Goal: Navigation & Orientation: Find specific page/section

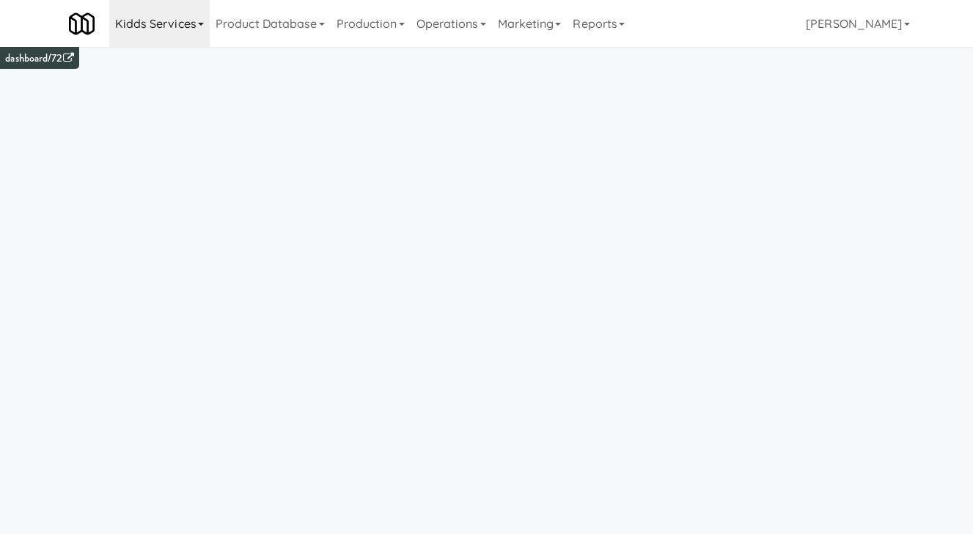
click at [150, 35] on link "Kidds Services" at bounding box center [159, 23] width 100 height 47
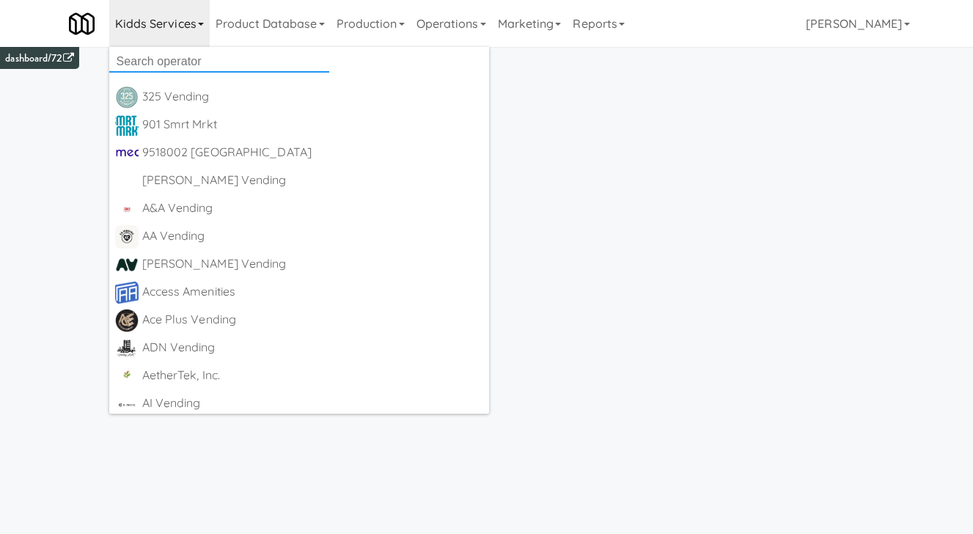
click at [169, 64] on input "text" at bounding box center [219, 62] width 220 height 22
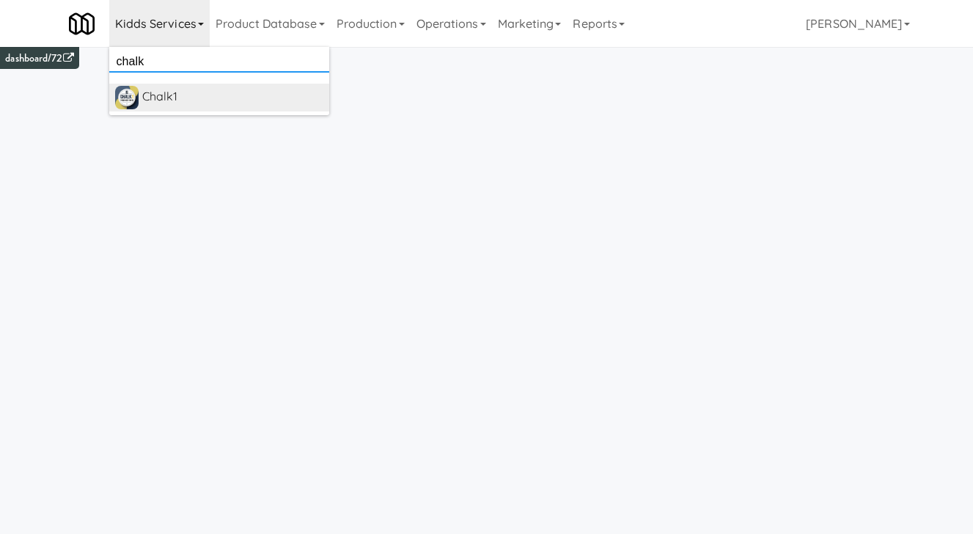
type input "chalk"
click at [185, 87] on div "Chalk1" at bounding box center [232, 97] width 181 height 22
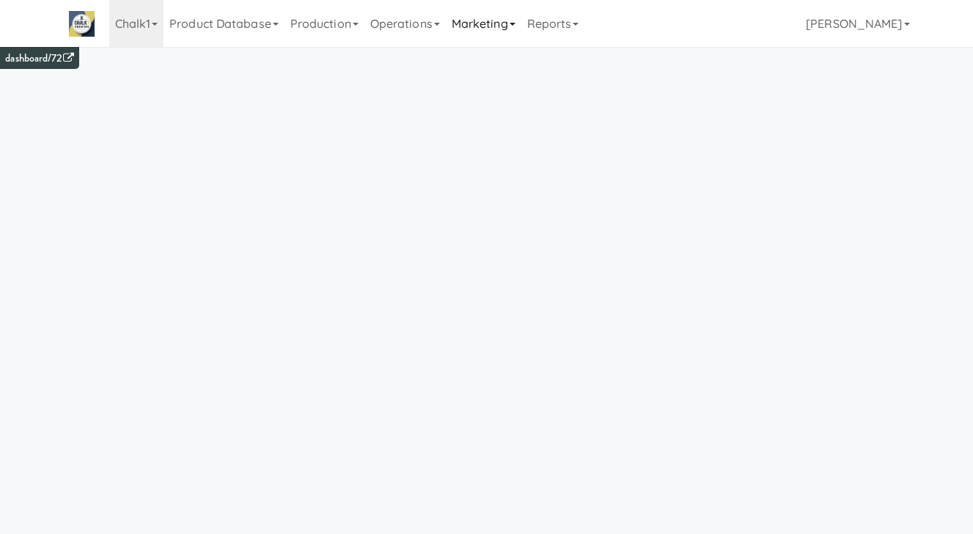
click at [509, 29] on link "Marketing" at bounding box center [483, 23] width 75 height 47
click at [500, 25] on link "Marketing" at bounding box center [483, 23] width 75 height 47
click at [505, 26] on link "Marketing" at bounding box center [483, 23] width 75 height 47
click at [434, 33] on link "Operations" at bounding box center [404, 23] width 81 height 47
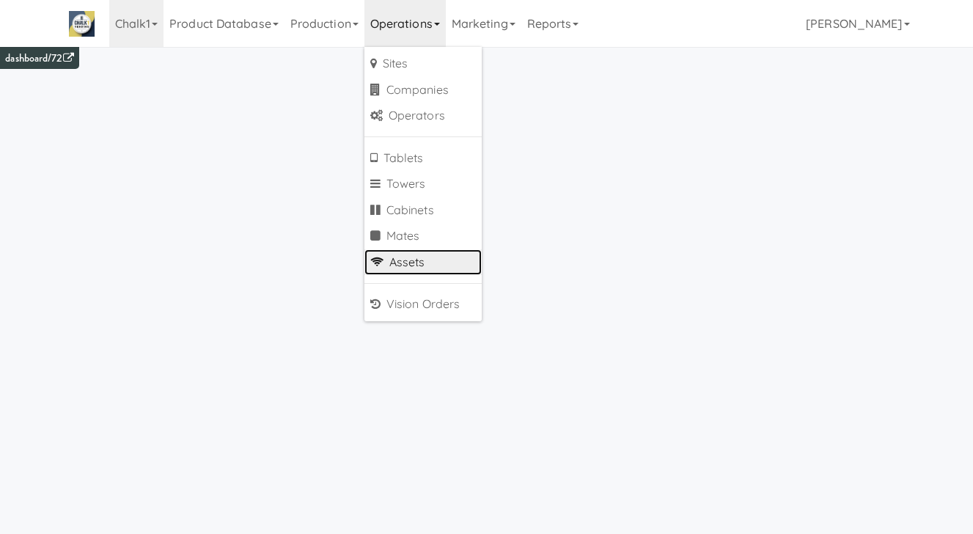
click at [422, 254] on link "Assets" at bounding box center [422, 262] width 117 height 26
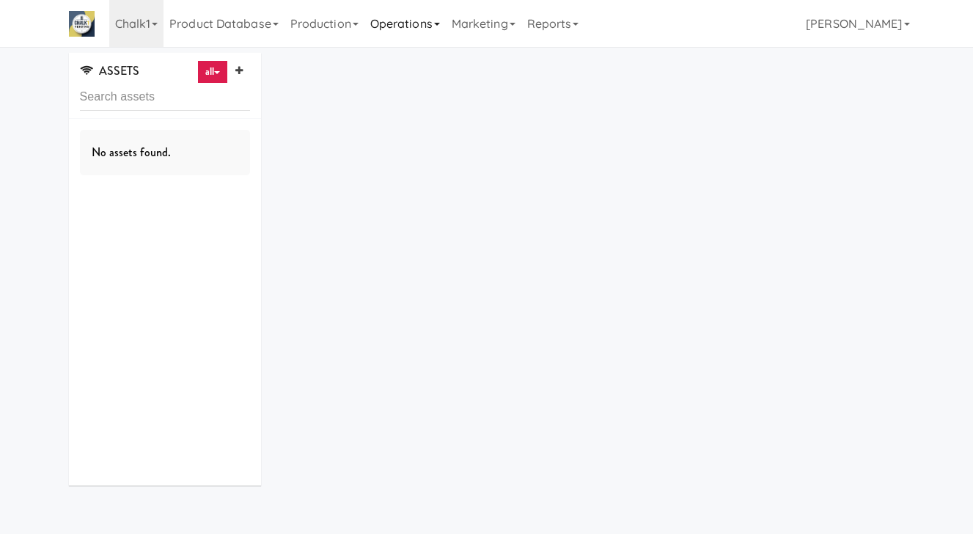
click at [406, 36] on link "Operations" at bounding box center [404, 23] width 81 height 47
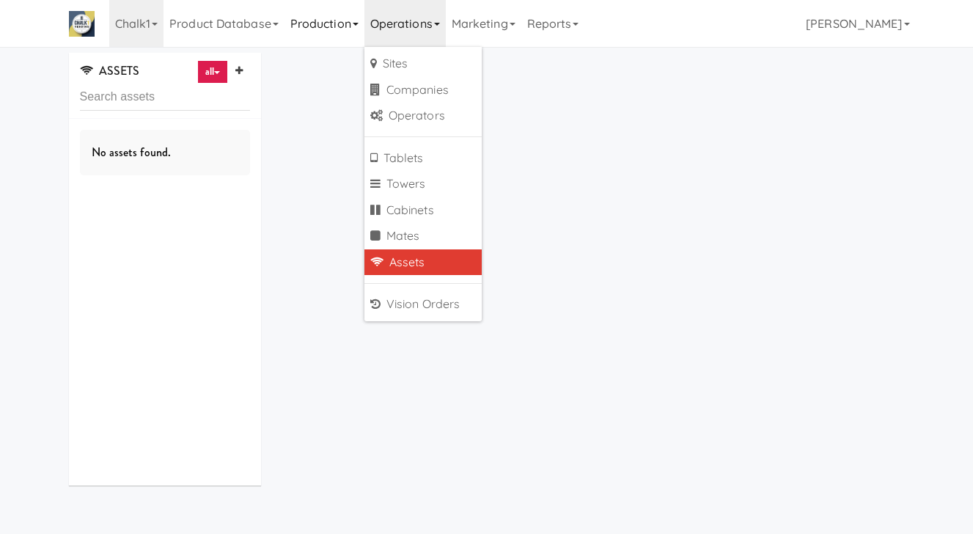
click at [346, 31] on link "Production" at bounding box center [324, 23] width 80 height 47
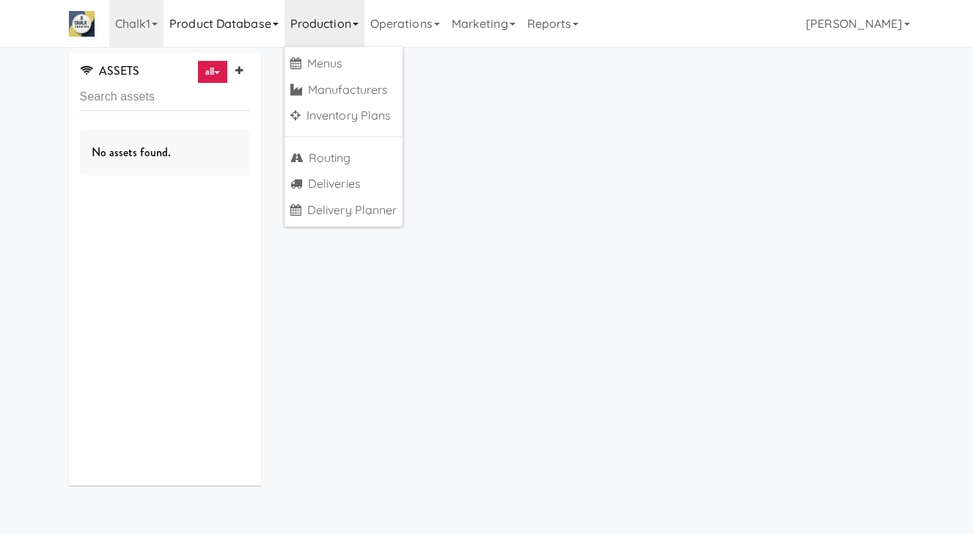
click at [268, 25] on link "Product Database" at bounding box center [223, 23] width 121 height 47
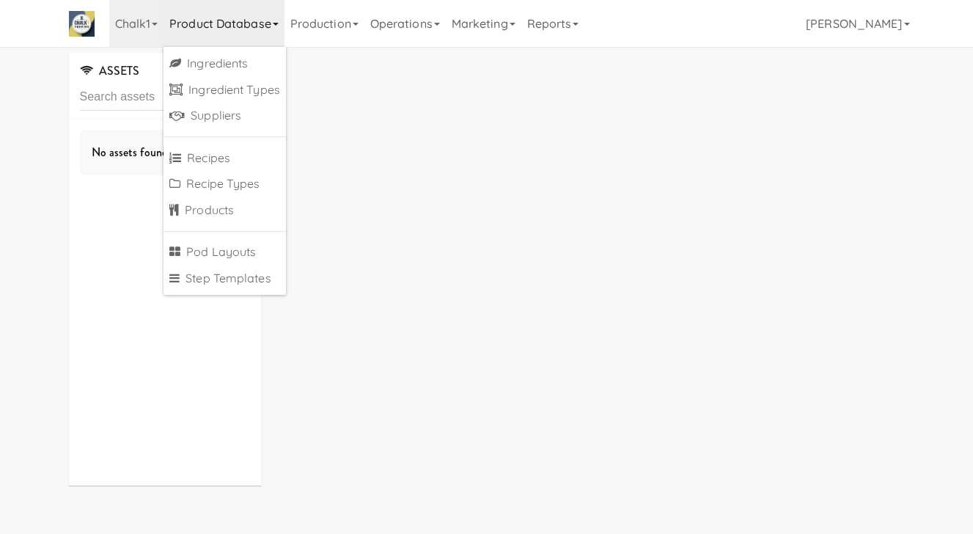
click at [319, 152] on div "ASSETS all all access-point adyen blank card-reader e-tag-hub fork-disp fridge …" at bounding box center [486, 274] width 857 height 443
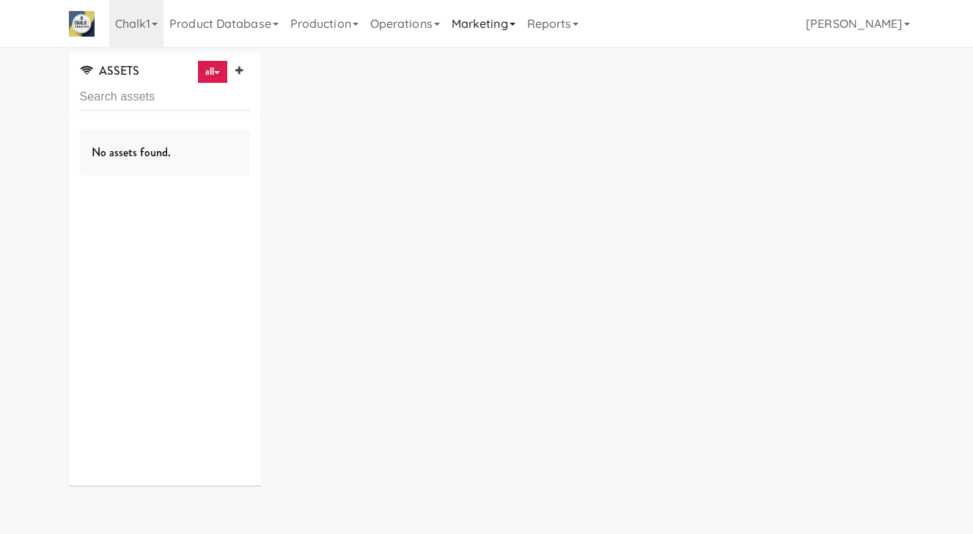
click at [500, 26] on link "Marketing" at bounding box center [483, 23] width 75 height 47
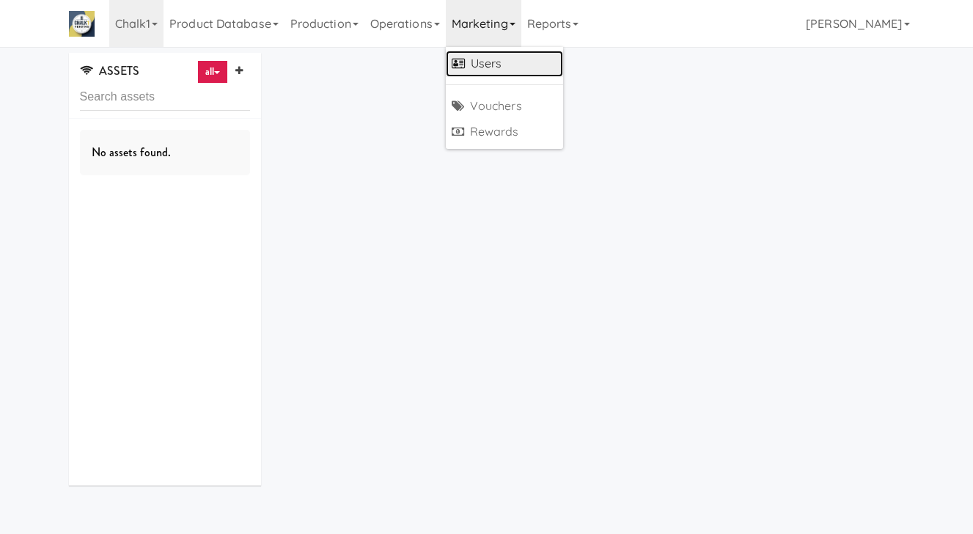
click at [504, 56] on link "Users" at bounding box center [504, 64] width 117 height 26
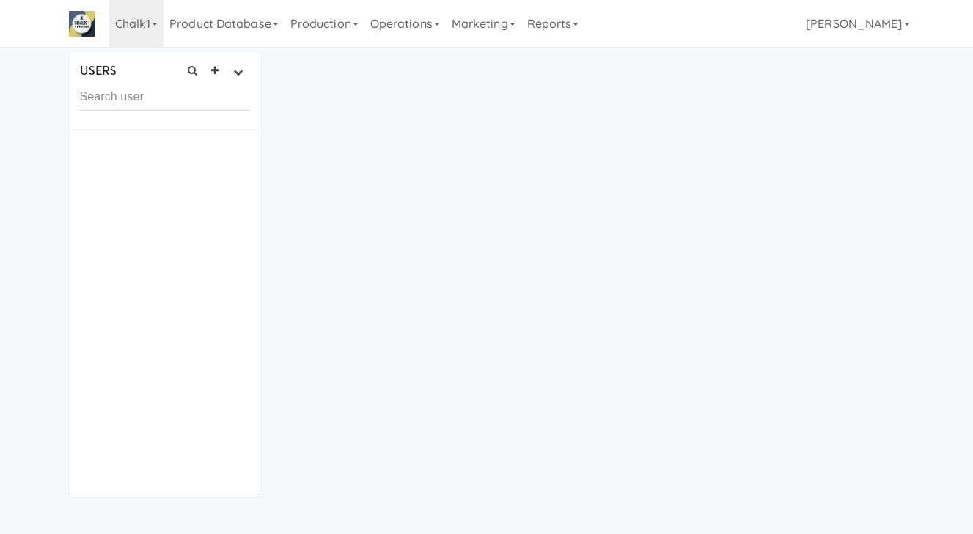
click at [195, 103] on input "text" at bounding box center [165, 97] width 171 height 27
click at [249, 81] on button "button" at bounding box center [238, 73] width 24 height 22
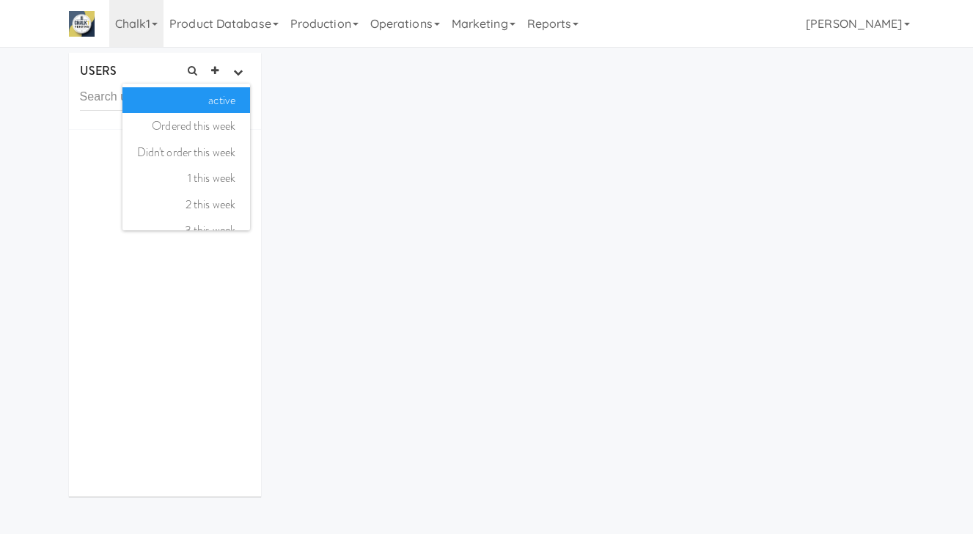
click at [331, 89] on div "USERS active Ordered this week Didn't order this week 1 this week 2 this week 3…" at bounding box center [486, 280] width 857 height 454
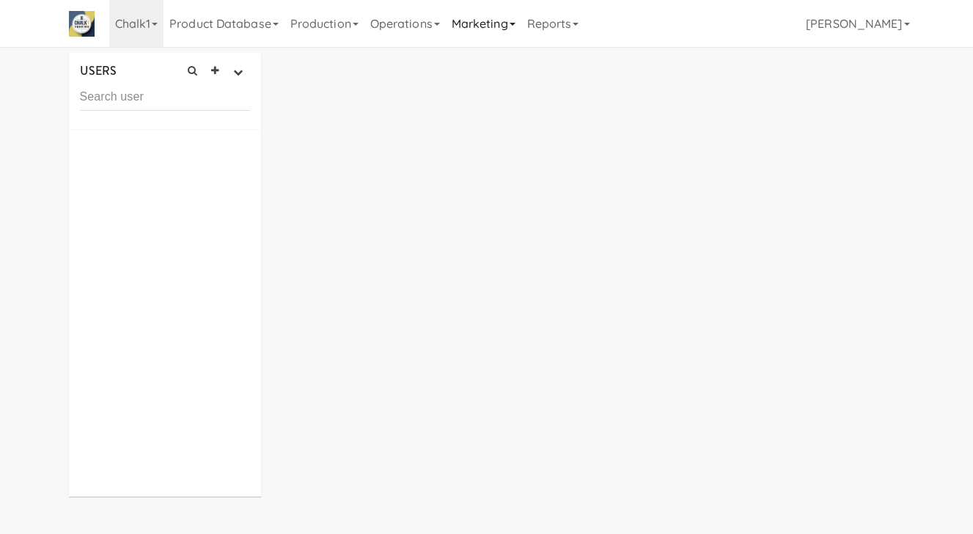
click at [487, 16] on link "Marketing" at bounding box center [483, 23] width 75 height 47
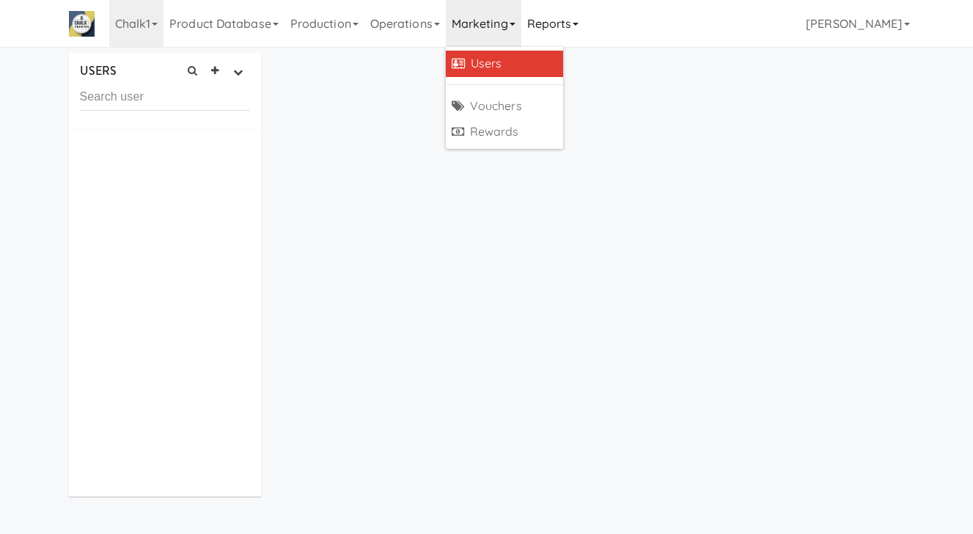
click at [557, 41] on link "Reports" at bounding box center [553, 23] width 64 height 47
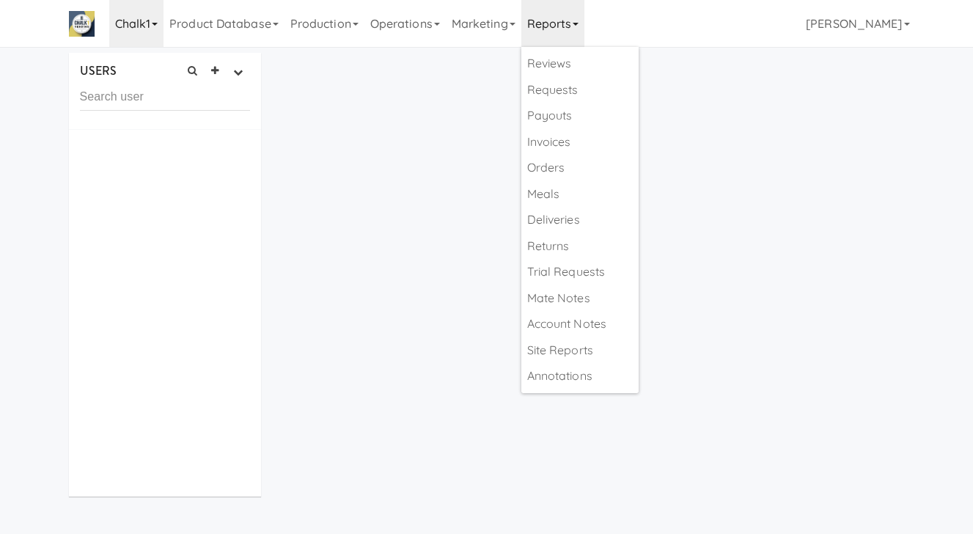
click at [156, 22] on link "Chalk1" at bounding box center [136, 23] width 55 height 47
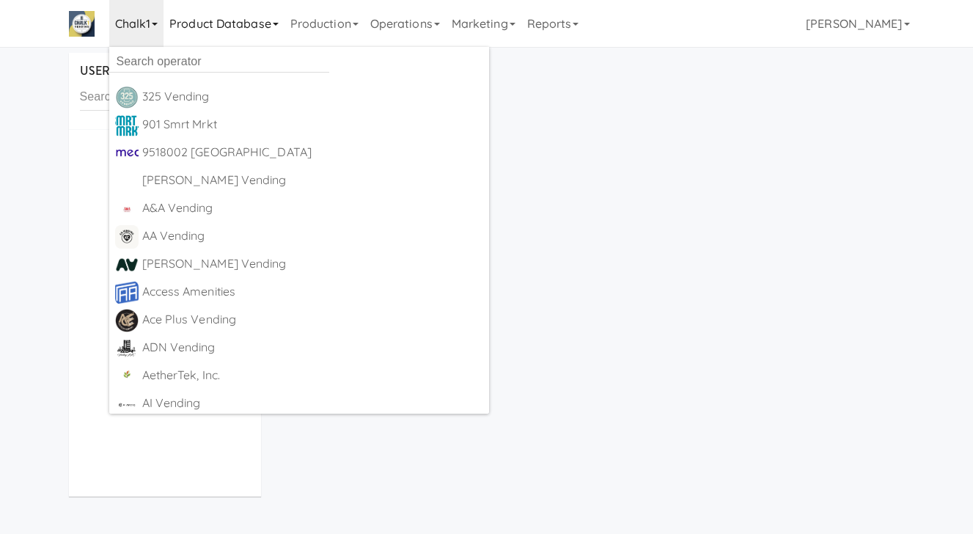
click at [198, 20] on link "Product Database" at bounding box center [223, 23] width 121 height 47
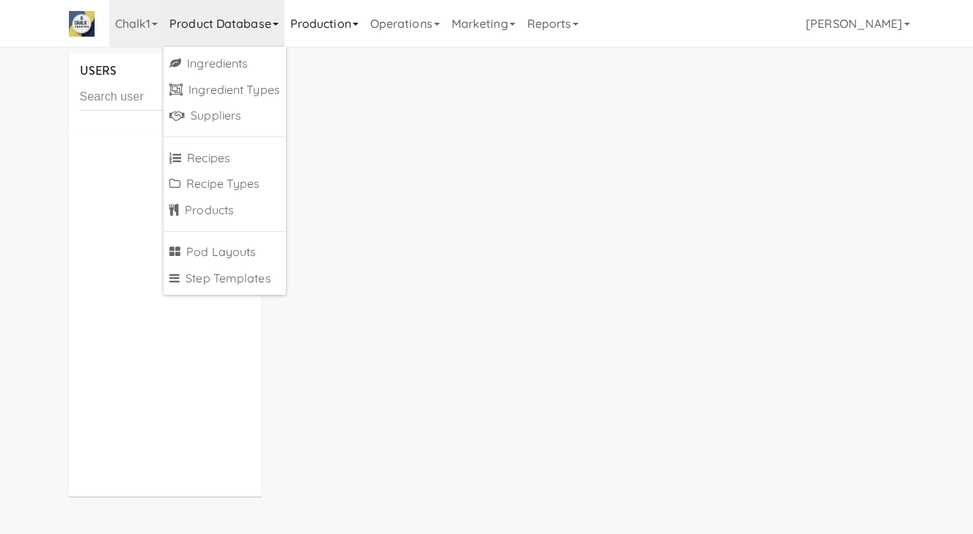
click at [306, 24] on link "Production" at bounding box center [324, 23] width 80 height 47
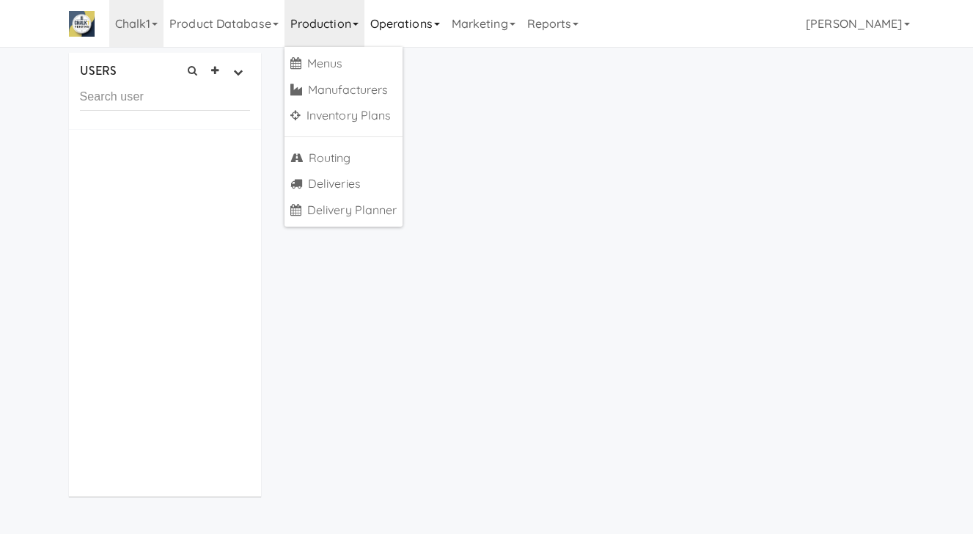
click at [406, 26] on link "Operations" at bounding box center [404, 23] width 81 height 47
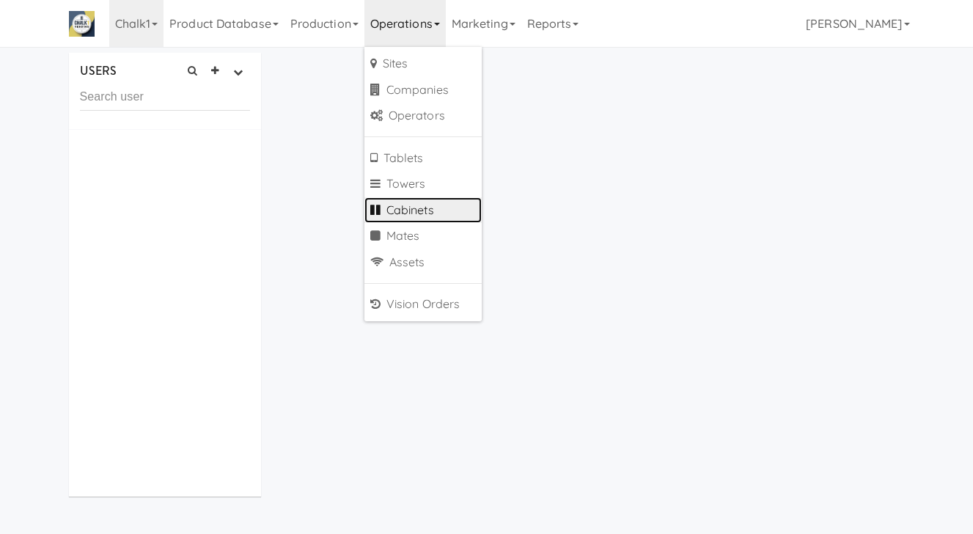
click at [437, 209] on link "Cabinets" at bounding box center [422, 210] width 117 height 26
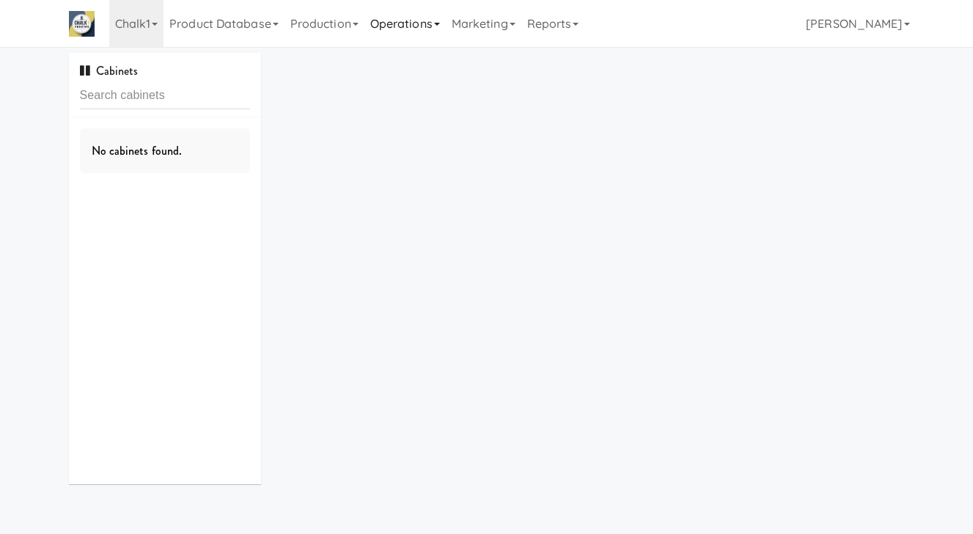
click at [417, 42] on link "Operations" at bounding box center [404, 23] width 81 height 47
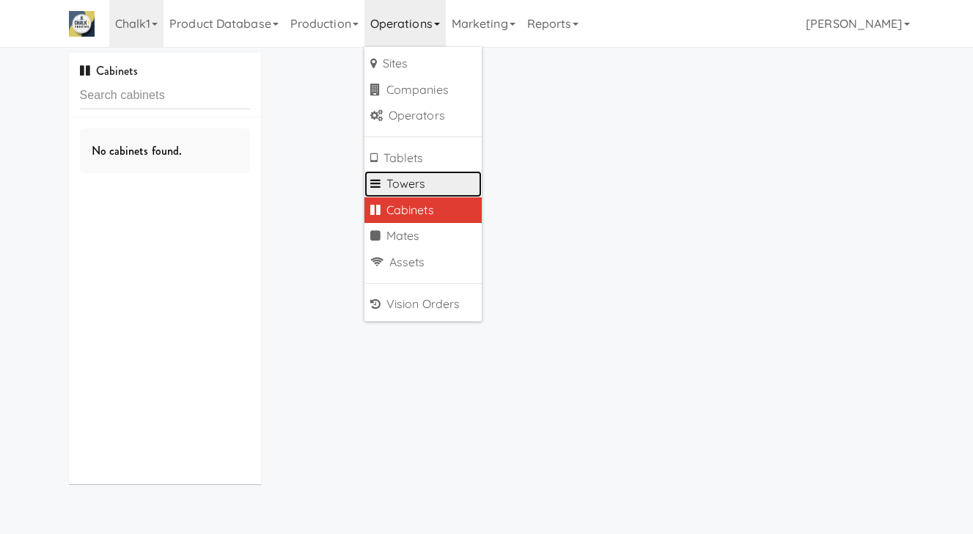
click at [435, 179] on link "Towers" at bounding box center [422, 184] width 117 height 26
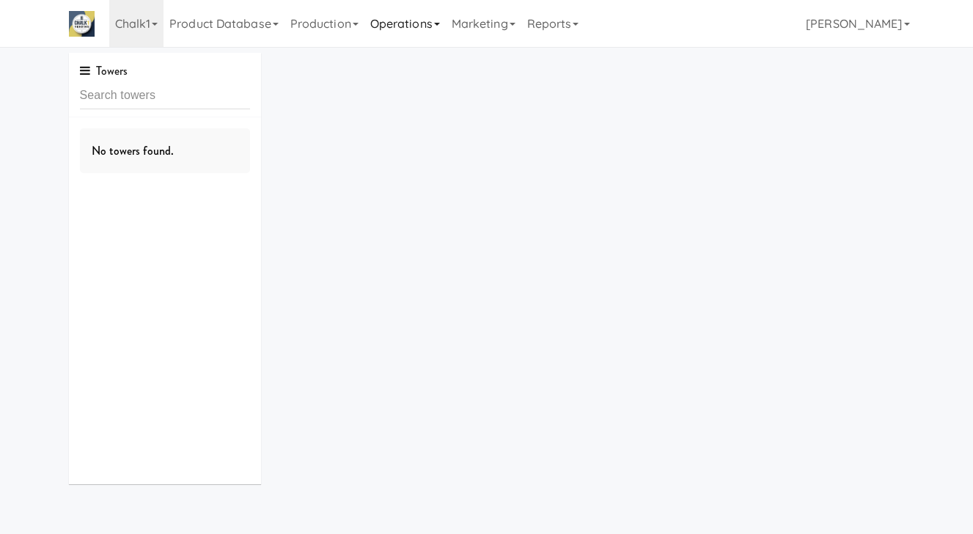
click at [418, 36] on link "Operations" at bounding box center [404, 23] width 81 height 47
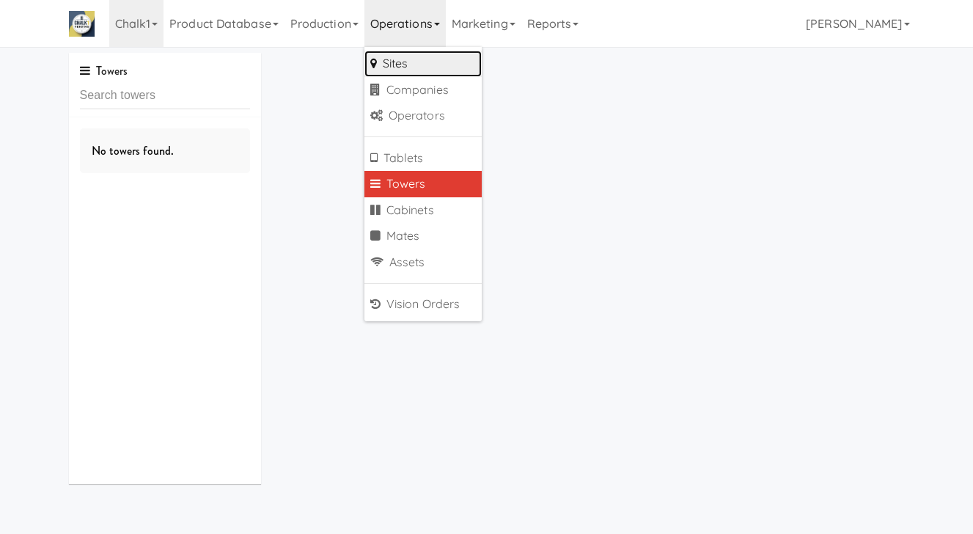
click at [436, 60] on link "Sites" at bounding box center [422, 64] width 117 height 26
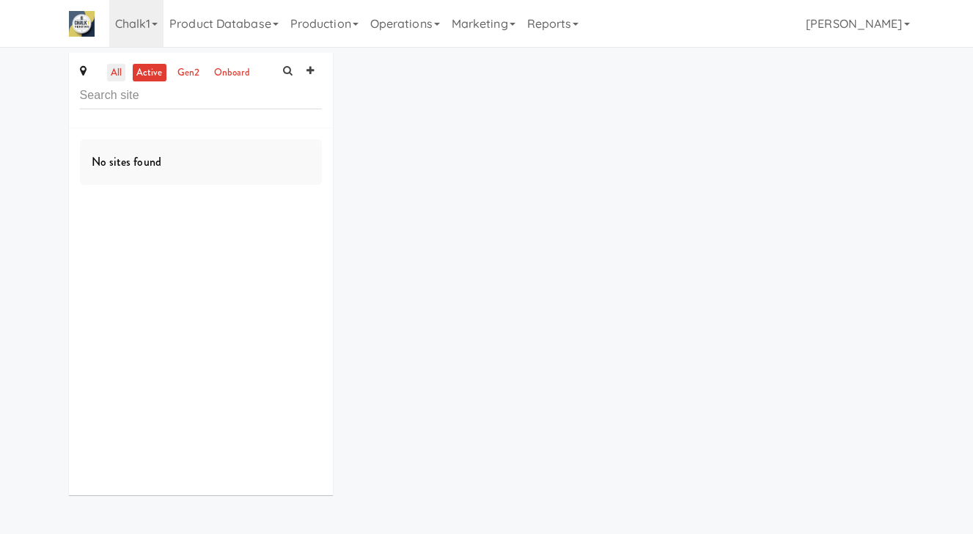
click at [120, 73] on link "all" at bounding box center [116, 73] width 18 height 18
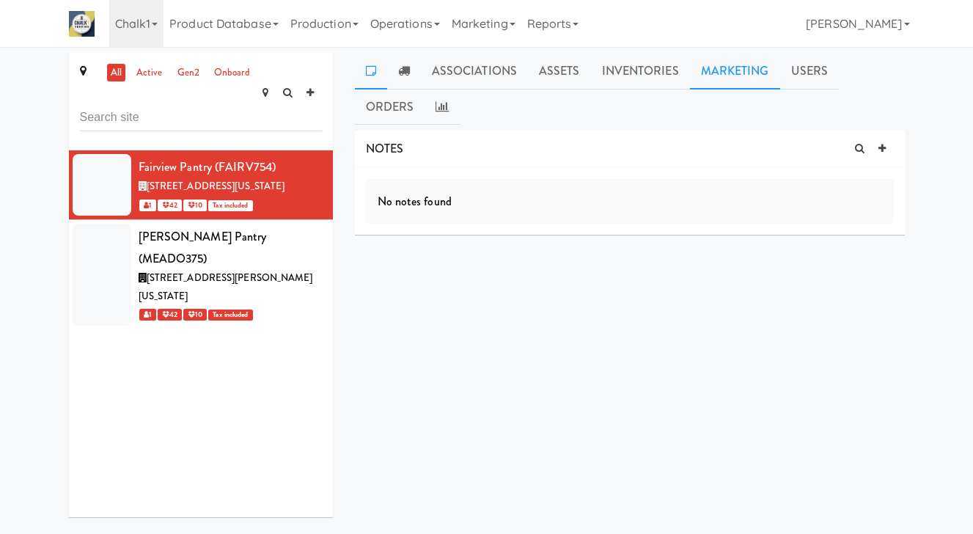
click at [707, 75] on link "Marketing" at bounding box center [735, 71] width 90 height 37
